Goal: Book appointment/travel/reservation

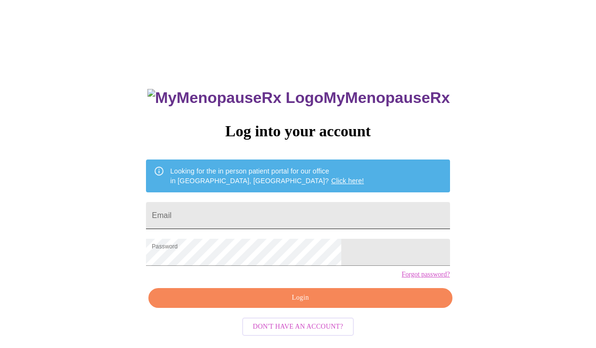
click at [276, 208] on input "Email" at bounding box center [297, 215] width 303 height 27
type input "songbirdjoy123@gmail.com"
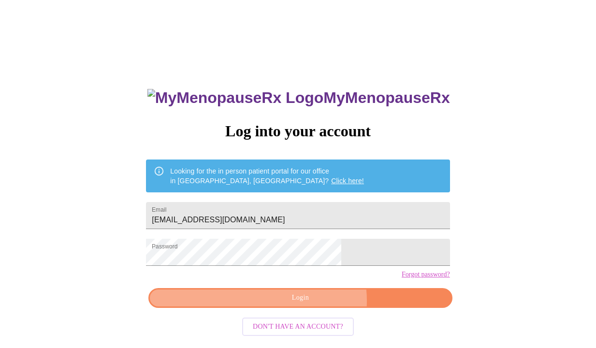
click at [311, 304] on span "Login" at bounding box center [299, 298] width 281 height 12
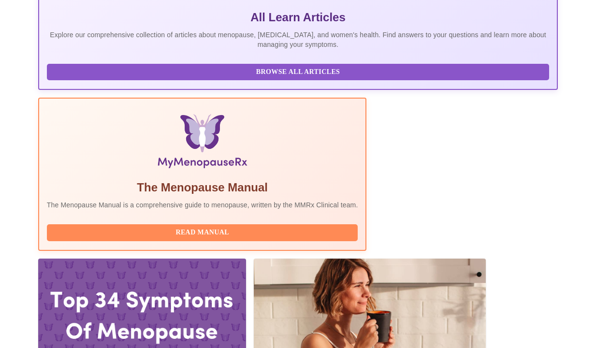
scroll to position [246, 0]
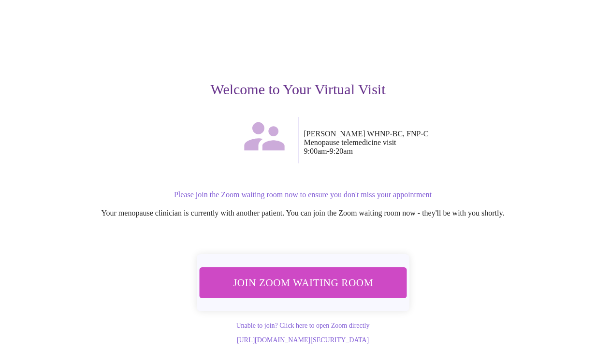
scroll to position [66, 0]
click at [327, 274] on span "Join Zoom Waiting Room" at bounding box center [303, 283] width 186 height 18
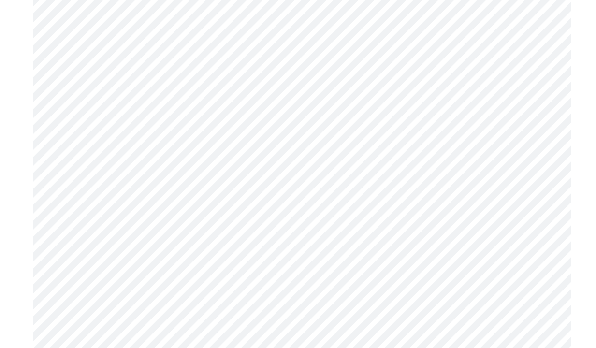
scroll to position [1843, 0]
